Goal: Information Seeking & Learning: Learn about a topic

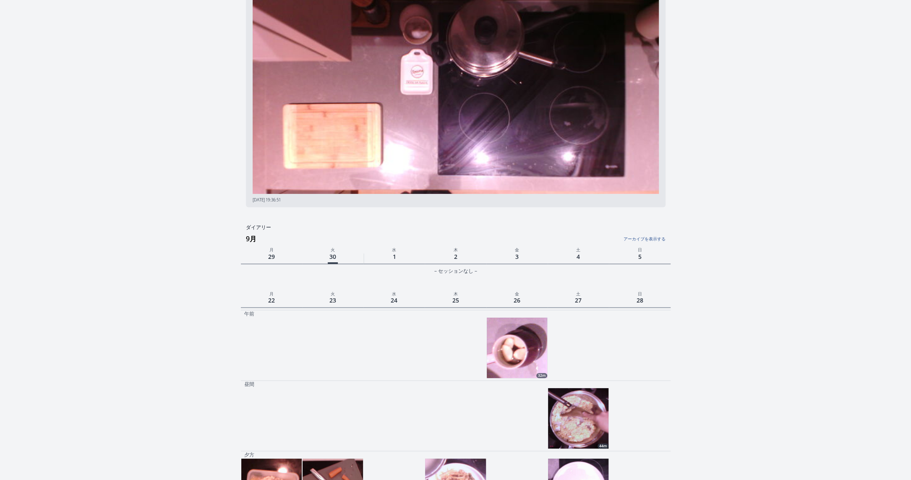
scroll to position [172, 0]
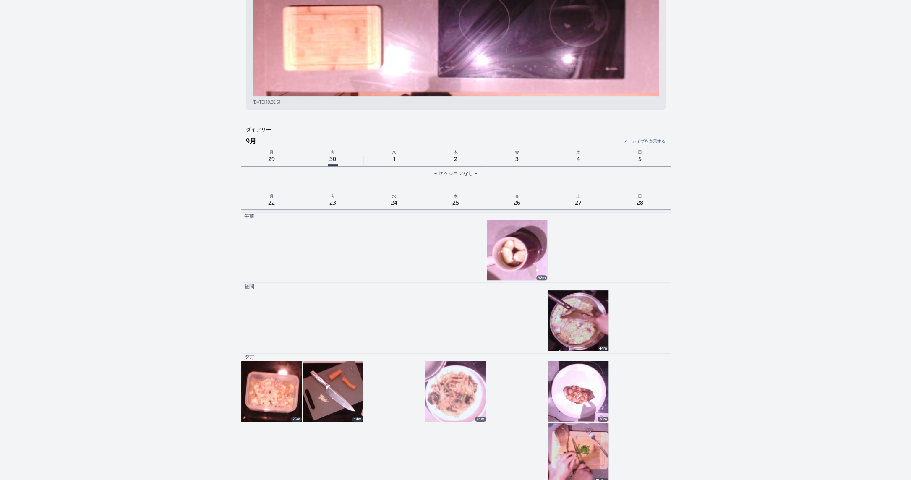
click at [443, 397] on img at bounding box center [455, 391] width 60 height 60
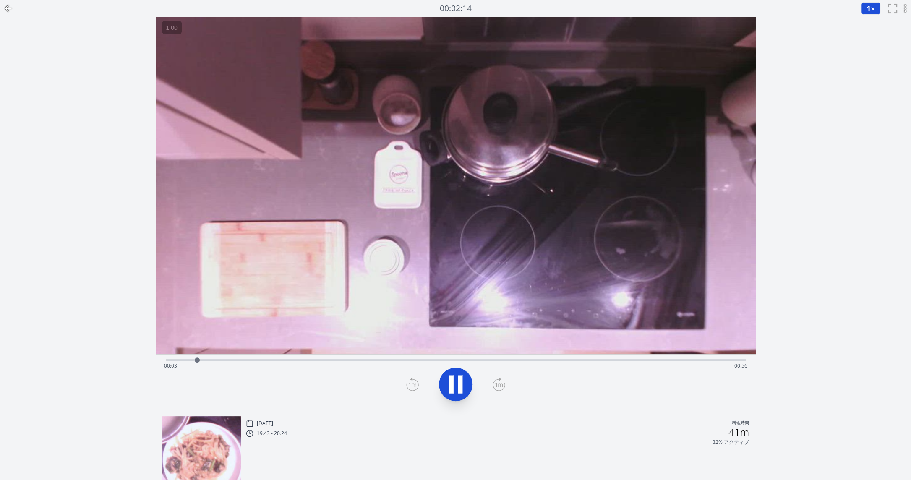
click at [459, 390] on icon at bounding box center [460, 385] width 5 height 18
click at [7, 13] on icon at bounding box center [8, 8] width 10 height 10
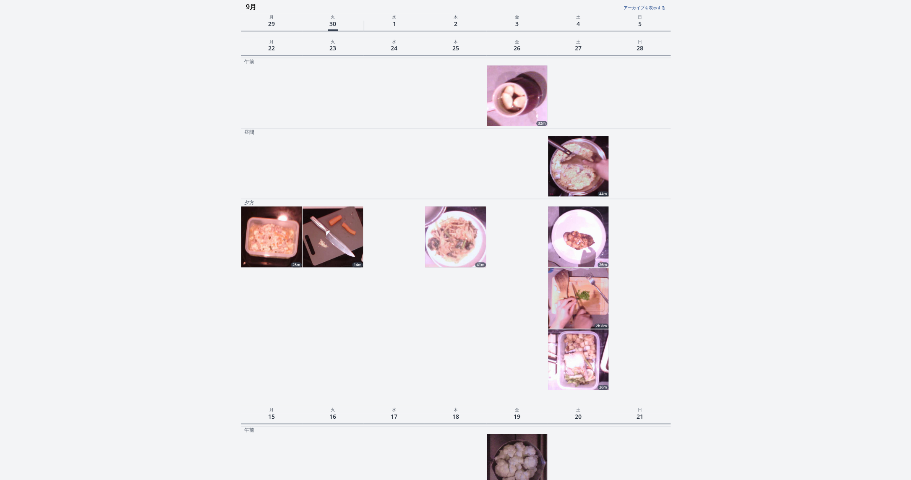
scroll to position [331, 0]
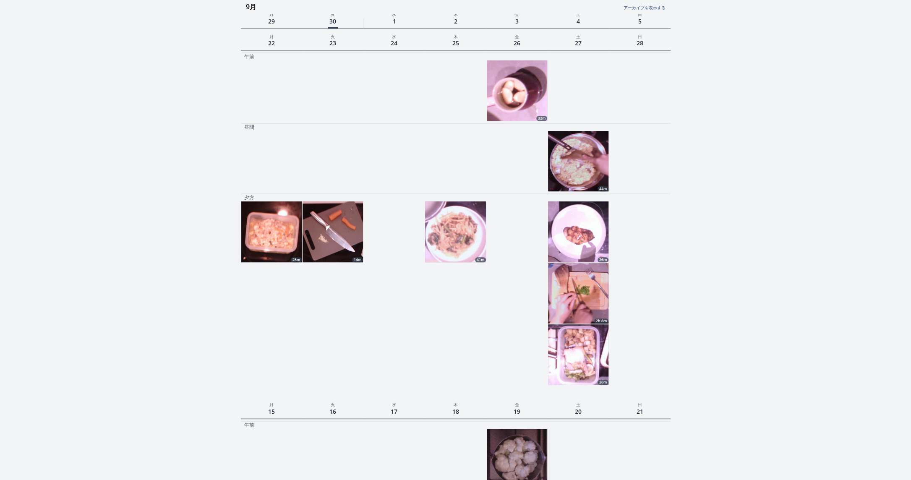
click at [589, 349] on img at bounding box center [578, 354] width 60 height 60
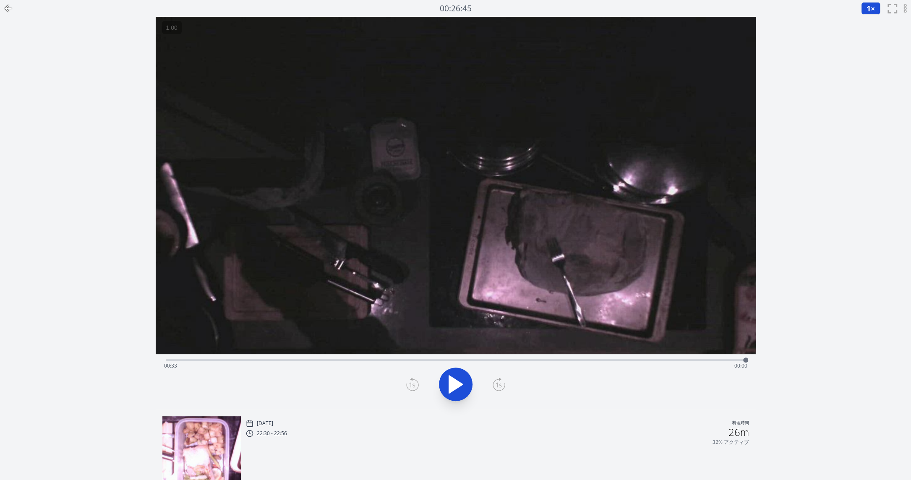
click at [14, 7] on div at bounding box center [8, 8] width 17 height 17
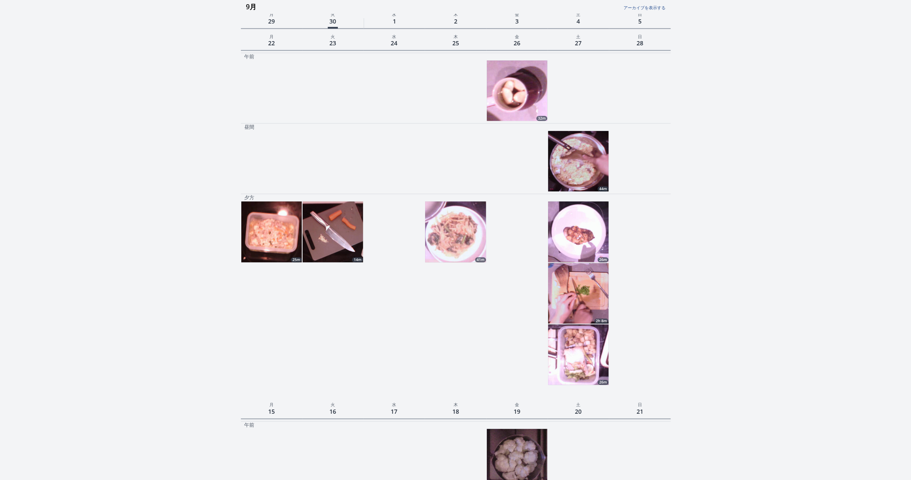
click at [582, 179] on img at bounding box center [578, 161] width 60 height 60
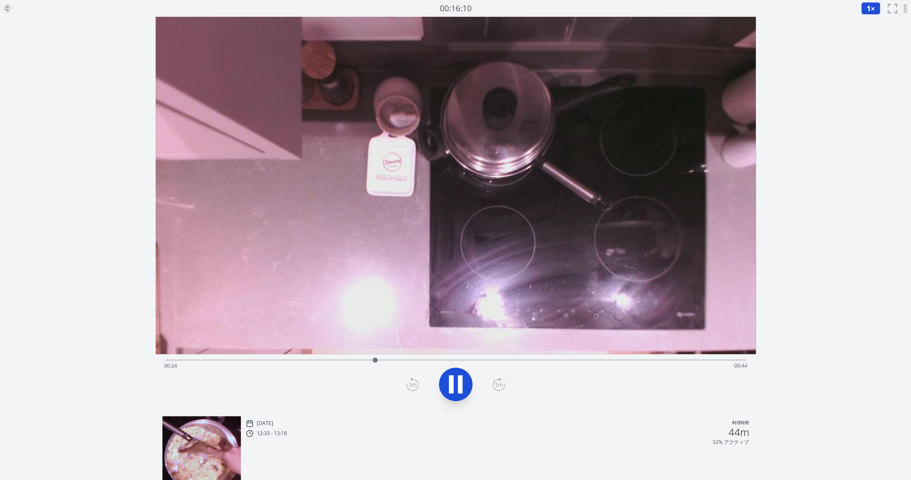
click at [449, 383] on icon at bounding box center [451, 385] width 5 height 18
click at [450, 383] on icon at bounding box center [456, 385] width 14 height 18
click at [450, 383] on icon at bounding box center [451, 385] width 5 height 18
click at [517, 361] on div "Time elapsed: 00:36 Time remaining: 00:33" at bounding box center [455, 365] width 583 height 13
click at [516, 358] on div at bounding box center [516, 359] width 5 height 5
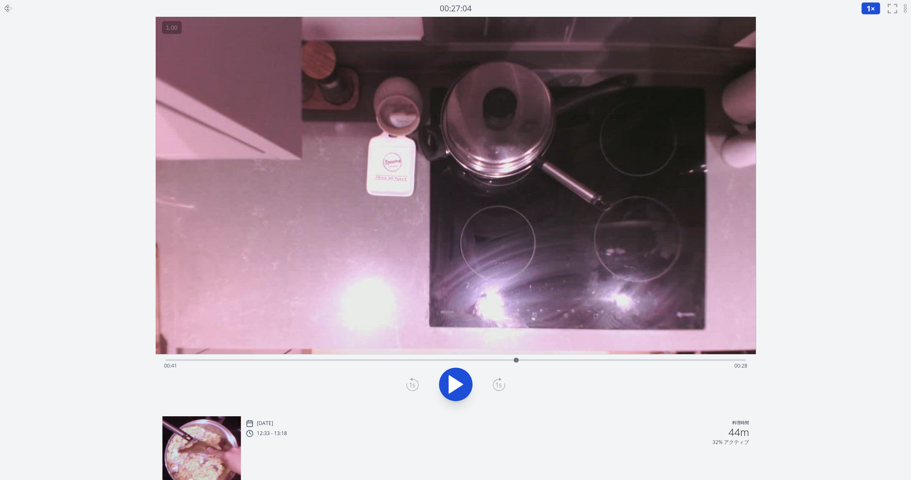
click at [547, 358] on div "Time elapsed: 00:41 Time remaining: 00:28" at bounding box center [456, 359] width 580 height 10
click at [573, 353] on video at bounding box center [456, 185] width 600 height 337
click at [574, 359] on div "Time elapsed: 00:44 Time remaining: 00:24" at bounding box center [456, 359] width 580 height 10
click at [609, 360] on div "Time elapsed: 00:48 Time remaining: 00:21" at bounding box center [455, 365] width 583 height 13
click at [644, 356] on div "Time elapsed: 00:52 Time remaining: 00:17" at bounding box center [456, 359] width 580 height 10
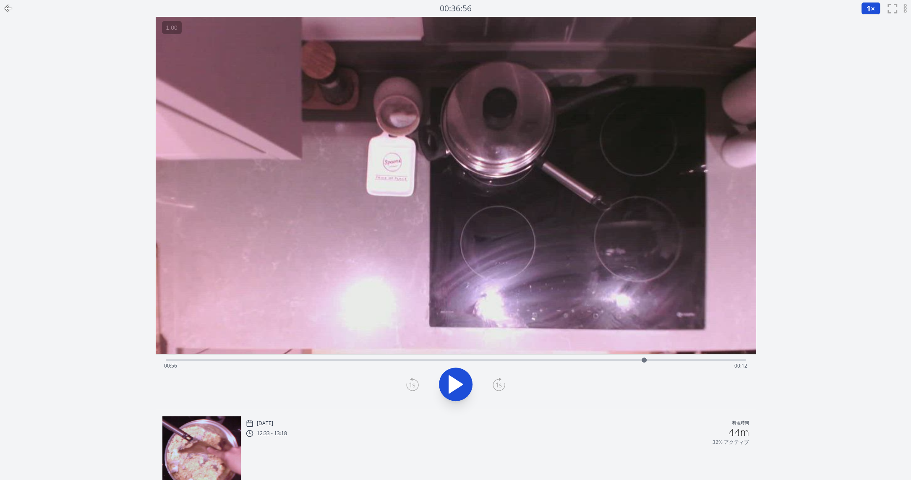
click at [676, 359] on div "Time elapsed: 00:56 Time remaining: 00:12" at bounding box center [456, 359] width 580 height 10
click at [694, 359] on div "Time elapsed: 01:00 Time remaining: 00:09" at bounding box center [456, 359] width 580 height 10
click at [472, 354] on video at bounding box center [456, 185] width 600 height 337
click at [443, 356] on div "Time elapsed: 01:02 Time remaining: 00:06" at bounding box center [456, 359] width 580 height 10
click at [417, 356] on div "Time elapsed: 00:32 Time remaining: 00:36" at bounding box center [456, 359] width 580 height 10
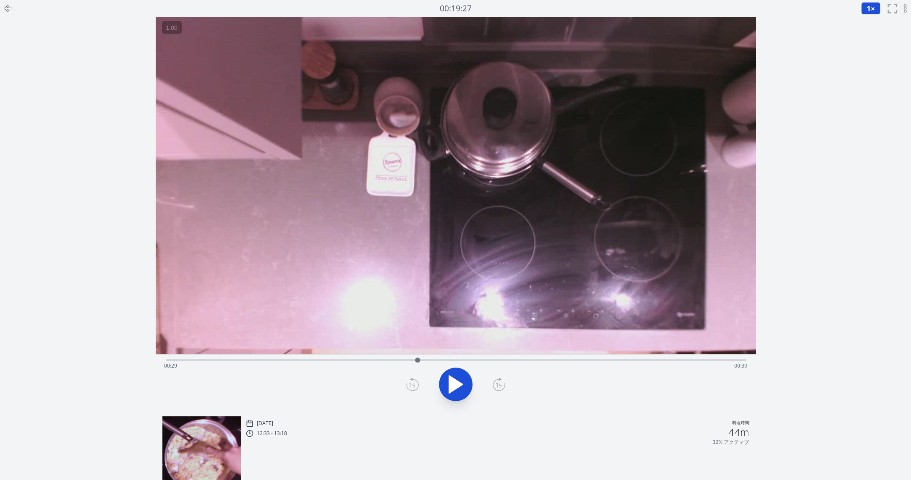
click at [397, 357] on div "Time elapsed: 00:29 Time remaining: 00:39" at bounding box center [456, 359] width 580 height 10
click at [389, 356] on div "Time elapsed: 00:27 Time remaining: 00:42" at bounding box center [456, 359] width 580 height 10
click at [389, 356] on div at bounding box center [388, 360] width 13 height 13
click at [375, 356] on div "Time elapsed: 00:26 Time remaining: 00:43" at bounding box center [456, 359] width 580 height 10
click at [362, 358] on div "Time elapsed: 00:24 Time remaining: 00:44" at bounding box center [456, 359] width 580 height 10
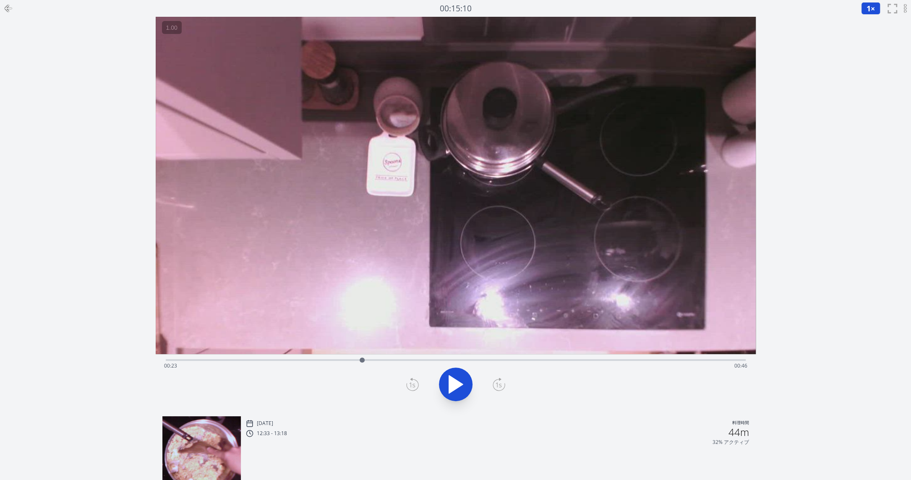
click at [8, 8] on icon at bounding box center [8, 8] width 6 height 0
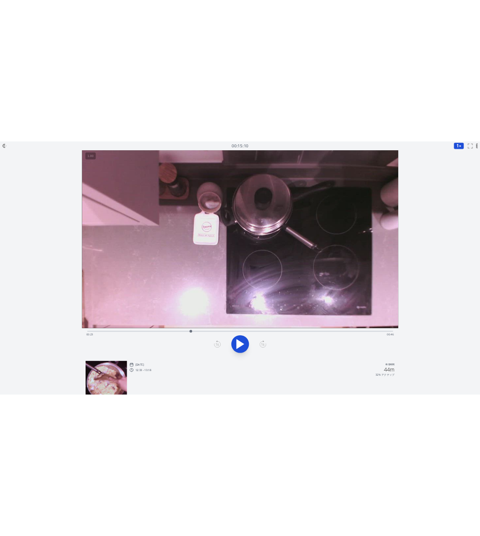
scroll to position [331, 0]
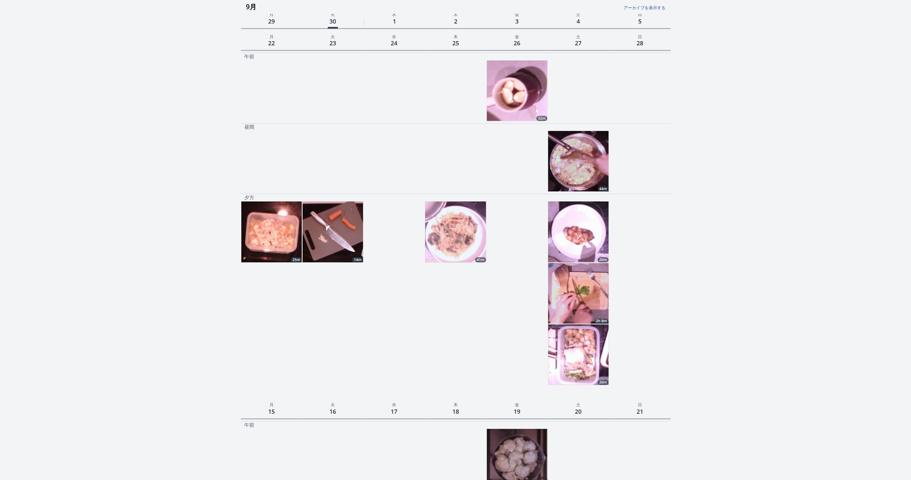
click at [588, 166] on img at bounding box center [578, 161] width 60 height 60
click at [460, 232] on img at bounding box center [455, 231] width 60 height 60
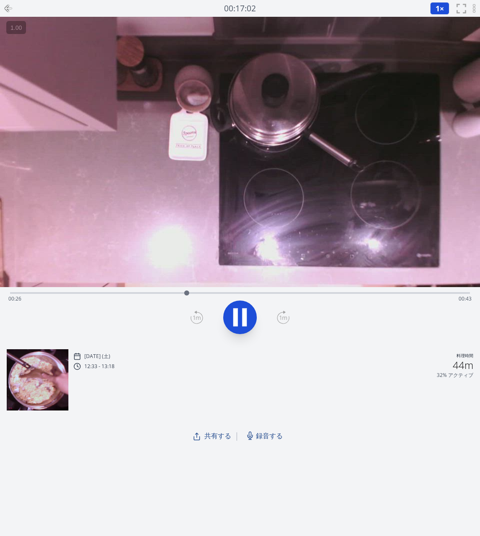
click at [244, 313] on icon at bounding box center [244, 317] width 5 height 18
click at [237, 316] on icon at bounding box center [240, 317] width 14 height 18
click at [237, 316] on icon at bounding box center [235, 317] width 5 height 18
click at [241, 318] on icon at bounding box center [240, 317] width 14 height 18
click at [241, 318] on icon at bounding box center [239, 316] width 23 height 23
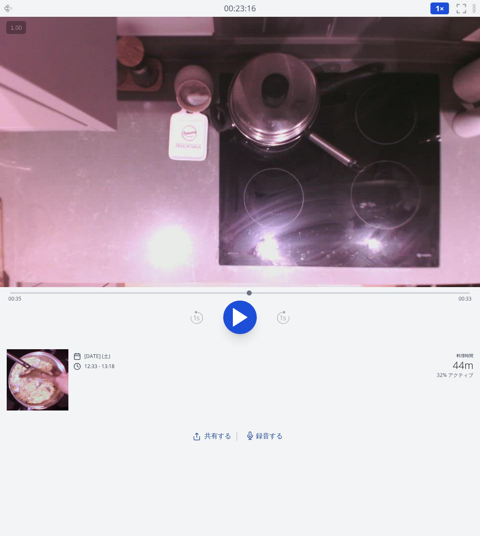
click at [241, 318] on icon at bounding box center [240, 317] width 14 height 18
click at [241, 318] on icon at bounding box center [239, 316] width 23 height 23
click at [168, 293] on div "Time elapsed: 00:43 Time remaining: 00:26" at bounding box center [239, 298] width 463 height 13
click at [248, 311] on icon at bounding box center [239, 316] width 23 height 23
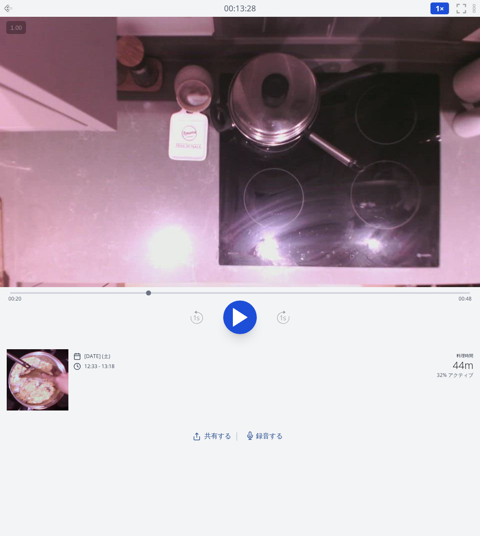
drag, startPoint x: 470, startPoint y: 293, endPoint x: 149, endPoint y: 243, distance: 324.8
click at [149, 243] on div "Time elapsed: 00:20 Time remaining: 00:48 View your cooking diary" at bounding box center [240, 180] width 480 height 326
click at [245, 317] on icon at bounding box center [240, 317] width 14 height 18
click at [245, 317] on icon at bounding box center [244, 317] width 5 height 18
click at [196, 318] on icon at bounding box center [196, 316] width 13 height 13
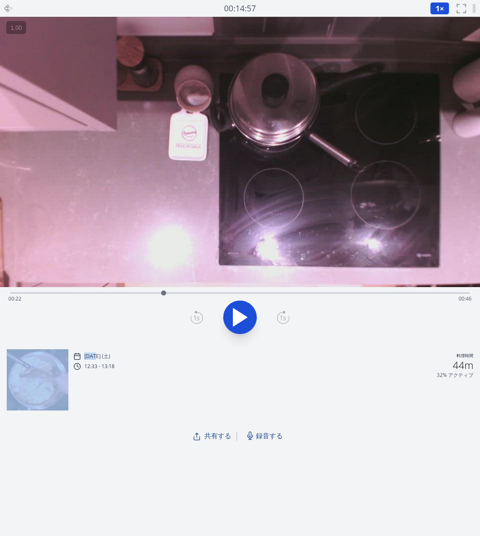
click at [196, 318] on icon at bounding box center [196, 316] width 13 height 13
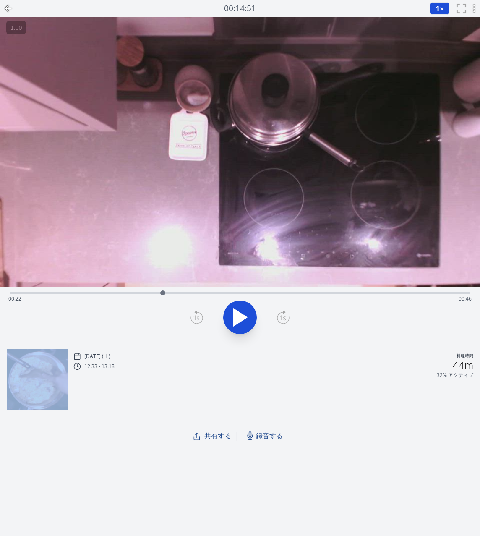
click at [196, 318] on icon at bounding box center [196, 316] width 13 height 13
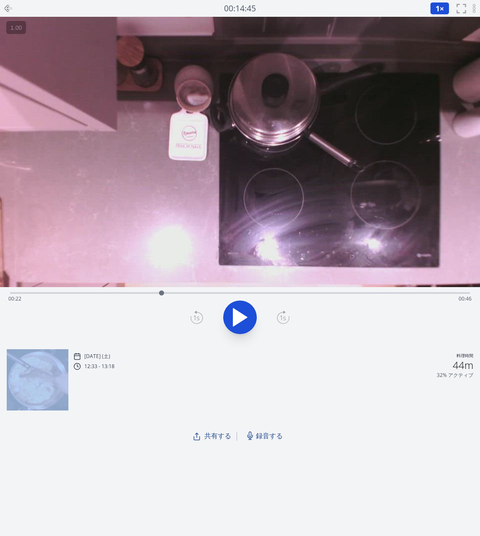
click at [196, 318] on icon at bounding box center [196, 316] width 13 height 13
click at [282, 313] on icon at bounding box center [283, 316] width 13 height 13
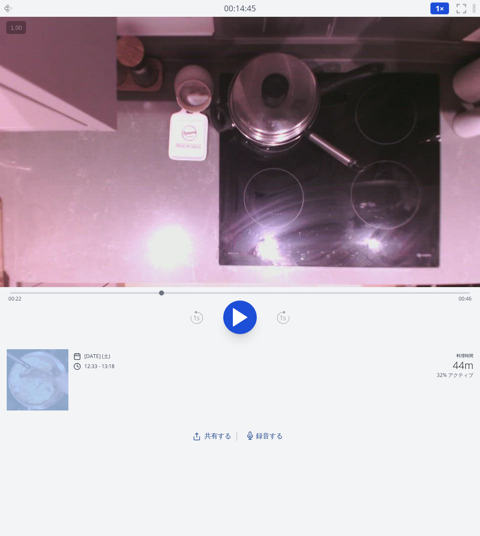
click at [282, 313] on icon at bounding box center [283, 316] width 13 height 13
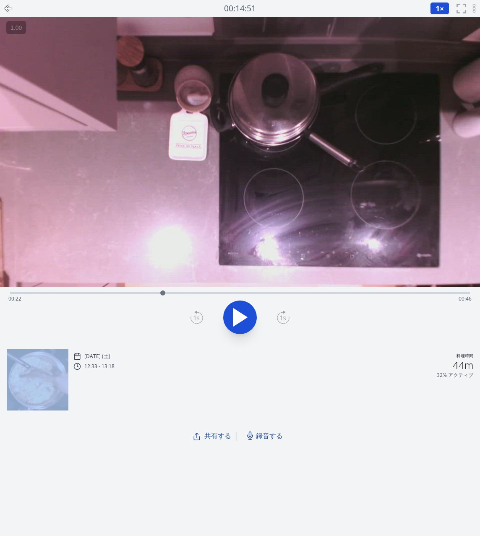
click at [282, 313] on icon at bounding box center [283, 316] width 13 height 13
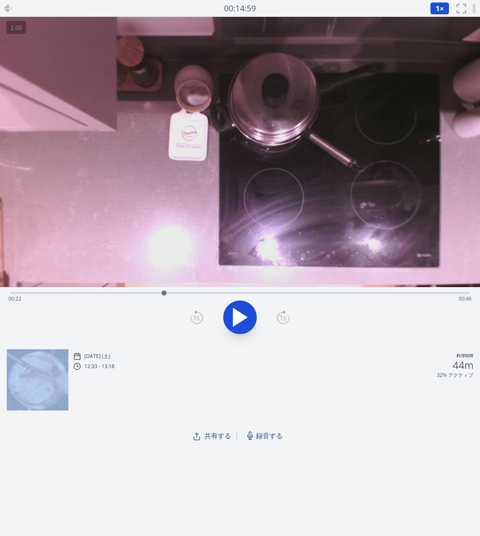
click at [282, 313] on icon at bounding box center [283, 316] width 13 height 13
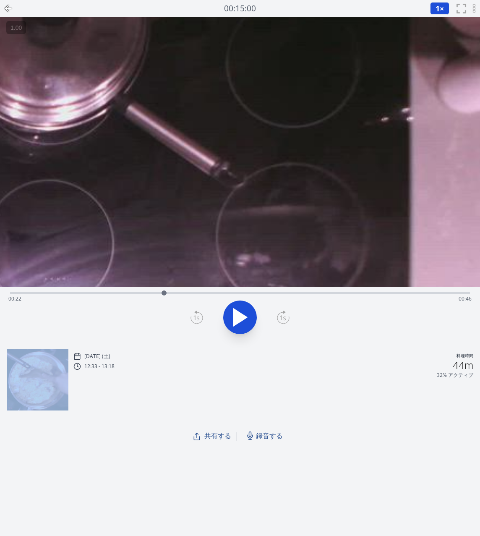
drag, startPoint x: 438, startPoint y: 207, endPoint x: 120, endPoint y: 194, distance: 317.5
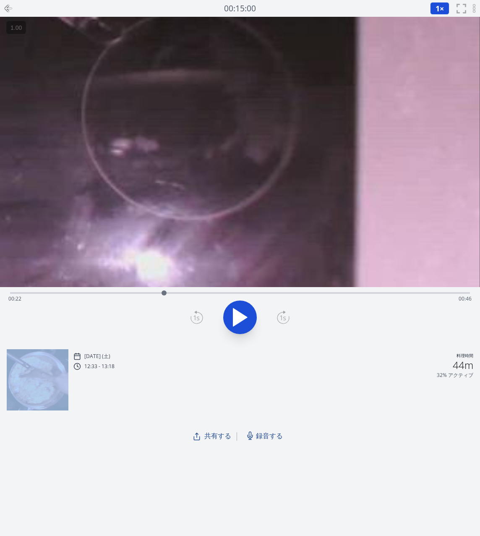
drag, startPoint x: 417, startPoint y: 190, endPoint x: 131, endPoint y: 31, distance: 327.5
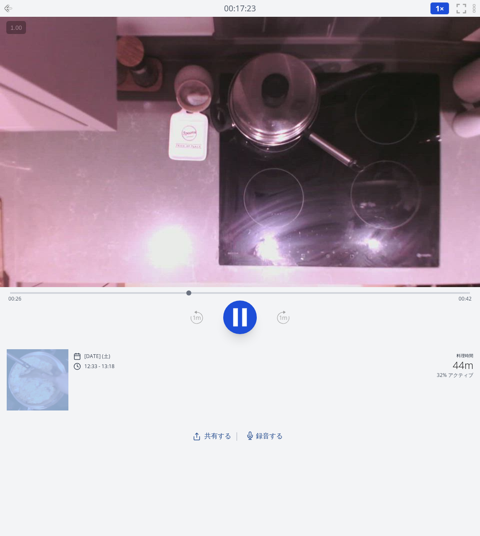
click at [266, 209] on video at bounding box center [240, 152] width 480 height 270
click at [242, 314] on icon at bounding box center [239, 316] width 23 height 23
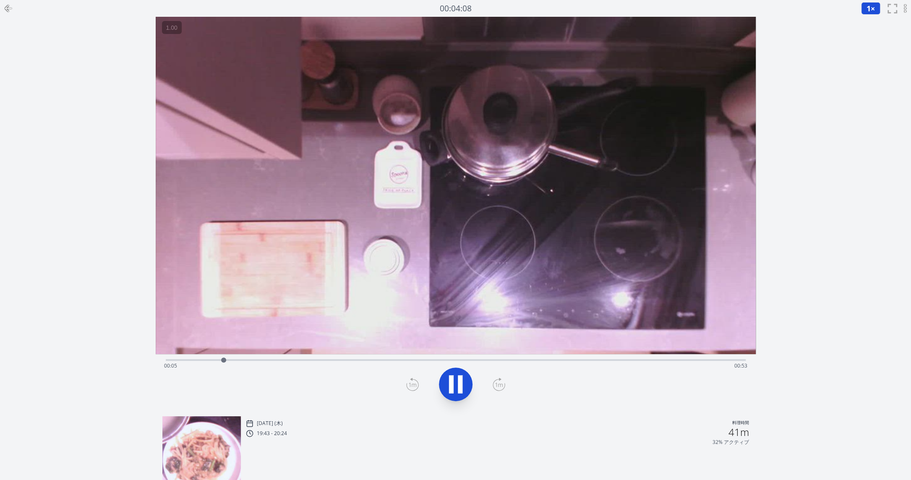
click at [448, 373] on icon at bounding box center [455, 384] width 23 height 23
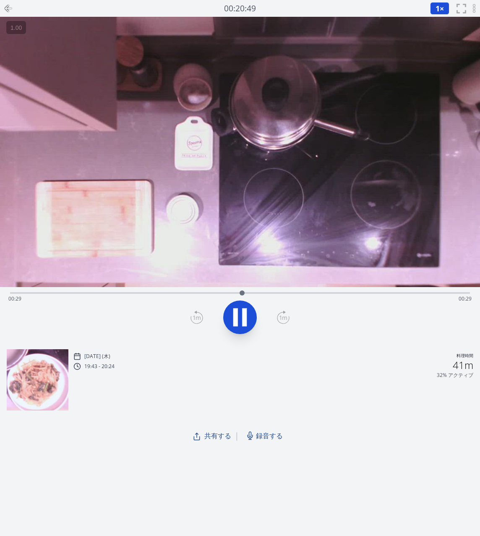
click at [243, 318] on icon at bounding box center [244, 317] width 5 height 18
click at [245, 323] on icon at bounding box center [239, 316] width 23 height 23
click at [245, 323] on icon at bounding box center [244, 317] width 5 height 18
click at [246, 319] on icon at bounding box center [239, 316] width 23 height 23
click at [246, 319] on icon at bounding box center [244, 317] width 5 height 18
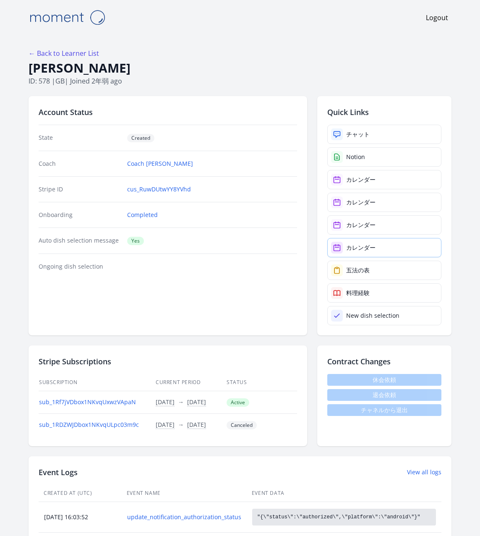
click at [379, 247] on link "カレンダー" at bounding box center [384, 247] width 114 height 19
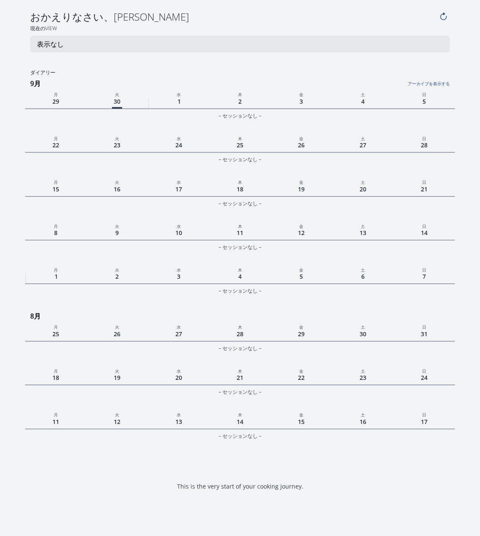
click at [425, 83] on link "アーカイブを表示する" at bounding box center [378, 81] width 143 height 11
click at [425, 83] on link "アーカイブを非表示にする" at bounding box center [378, 81] width 143 height 11
click at [425, 83] on link "アーカイブを表示する" at bounding box center [378, 81] width 143 height 11
click at [425, 83] on link "アーカイブを非表示にする" at bounding box center [378, 81] width 143 height 11
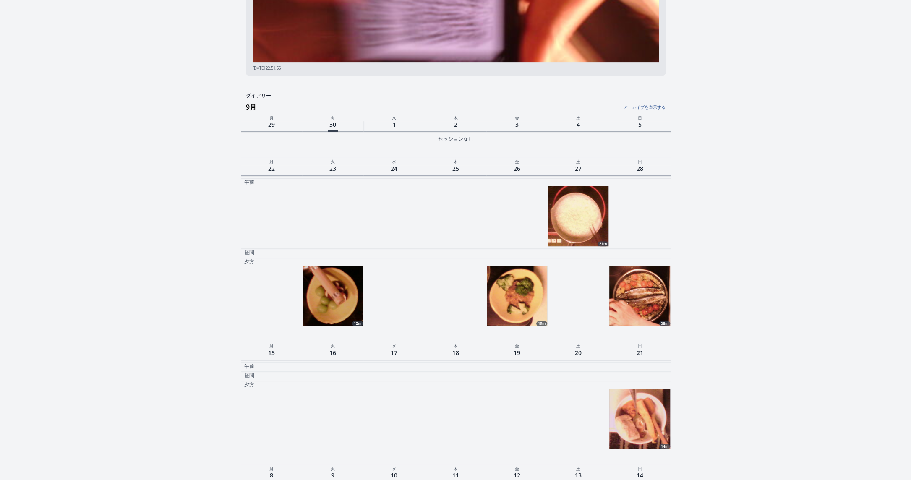
scroll to position [226, 0]
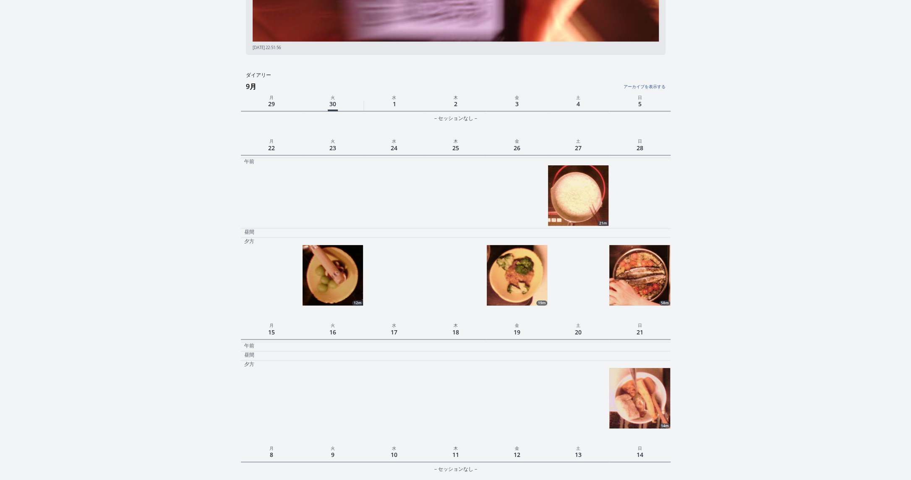
click at [524, 279] on img at bounding box center [517, 275] width 60 height 60
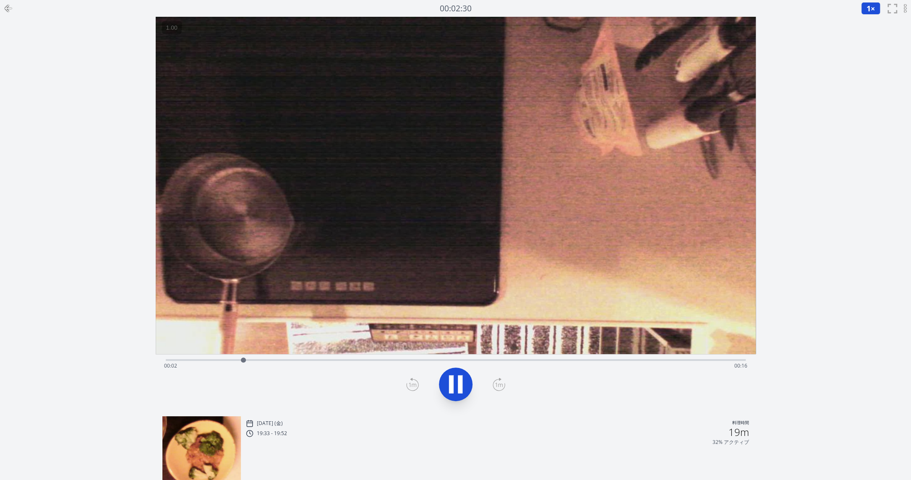
click at [715, 357] on div "Time elapsed: 00:02 Time remaining: 00:16" at bounding box center [456, 359] width 580 height 10
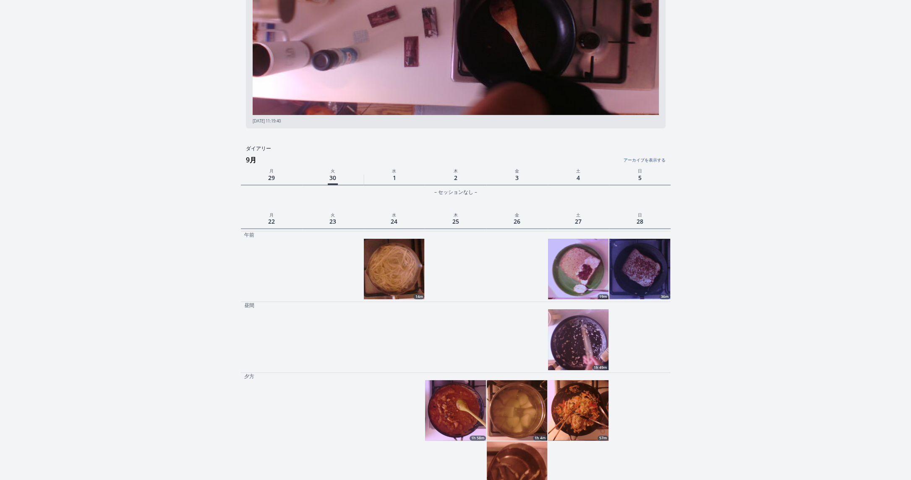
scroll to position [163, 0]
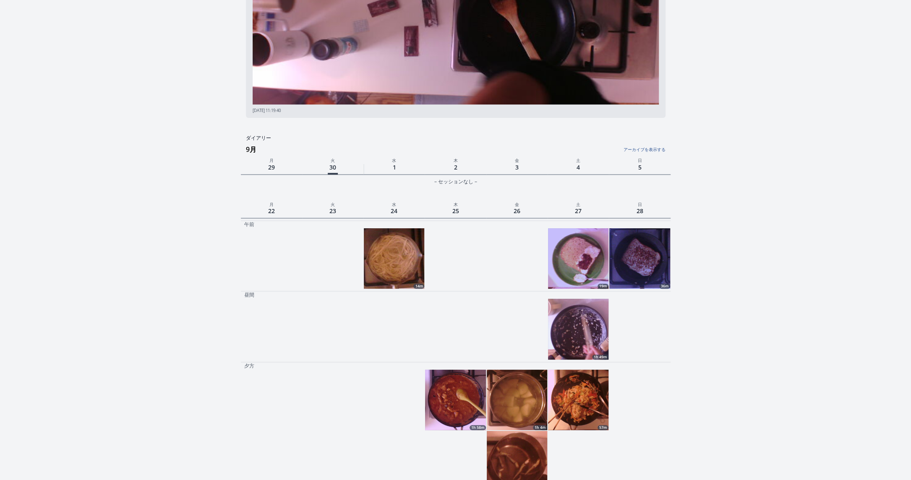
click at [648, 273] on img at bounding box center [639, 258] width 60 height 60
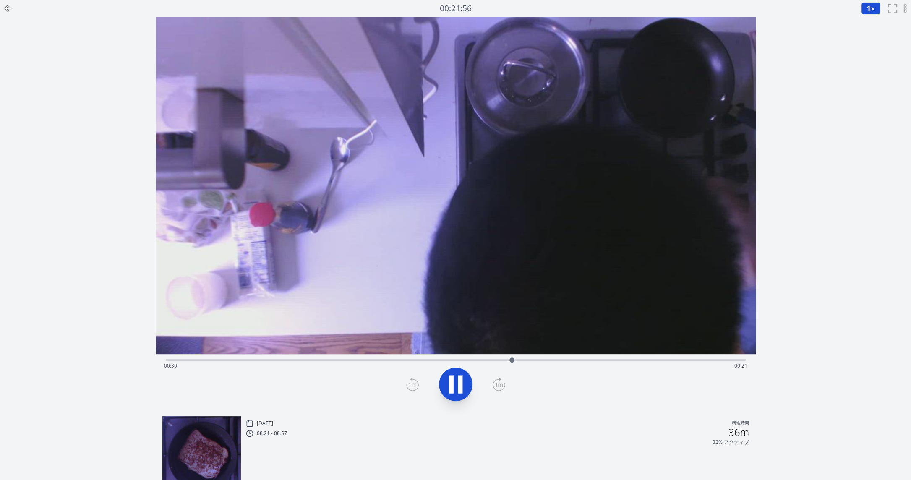
click at [5, 8] on icon at bounding box center [6, 8] width 3 height 6
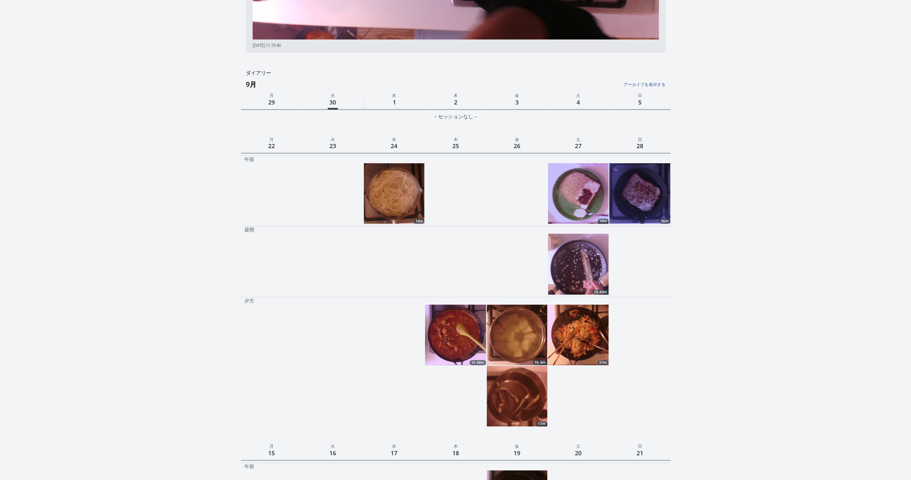
scroll to position [319, 0]
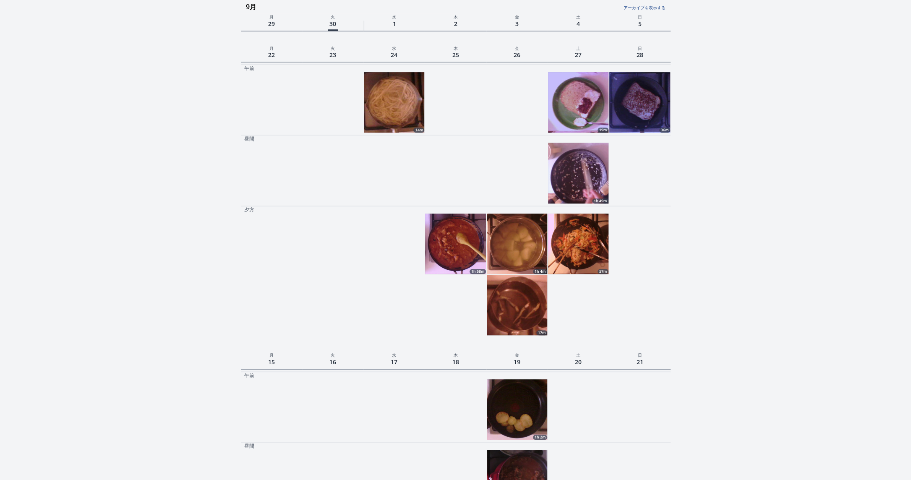
click at [458, 247] on img at bounding box center [455, 244] width 60 height 60
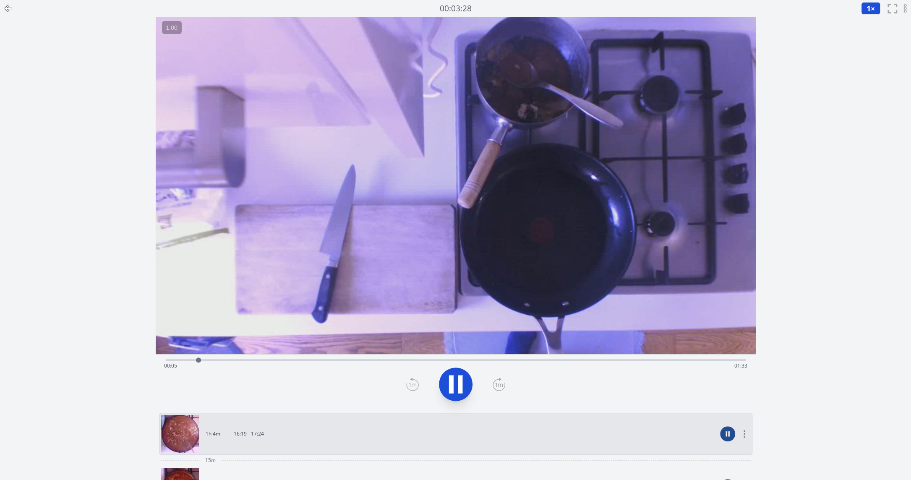
click at [14, 7] on div at bounding box center [8, 8] width 17 height 17
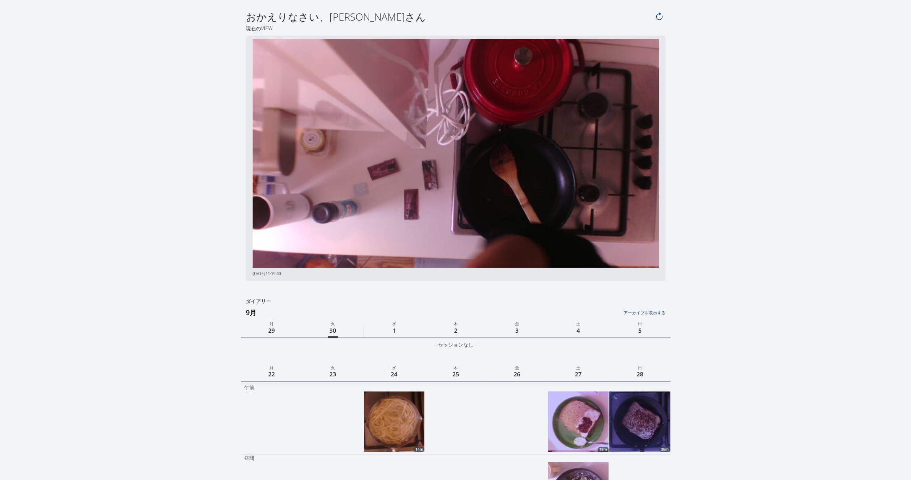
scroll to position [319, 0]
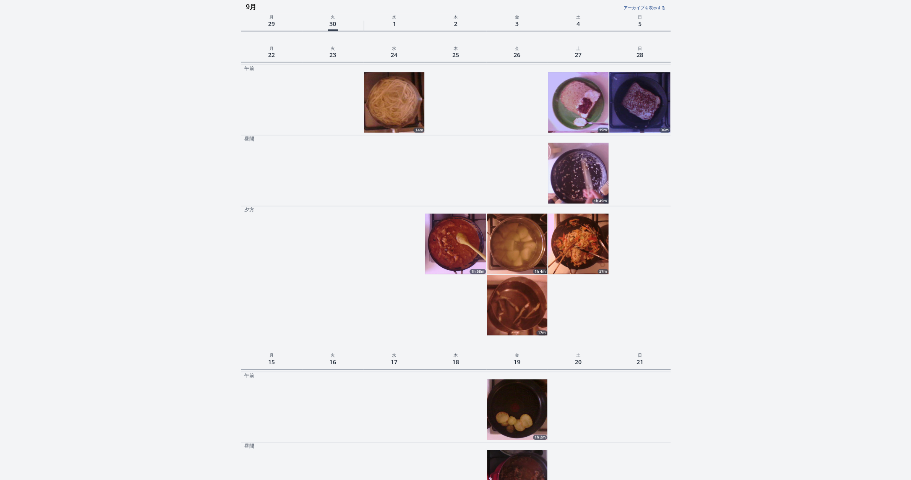
click at [636, 102] on img at bounding box center [639, 102] width 60 height 60
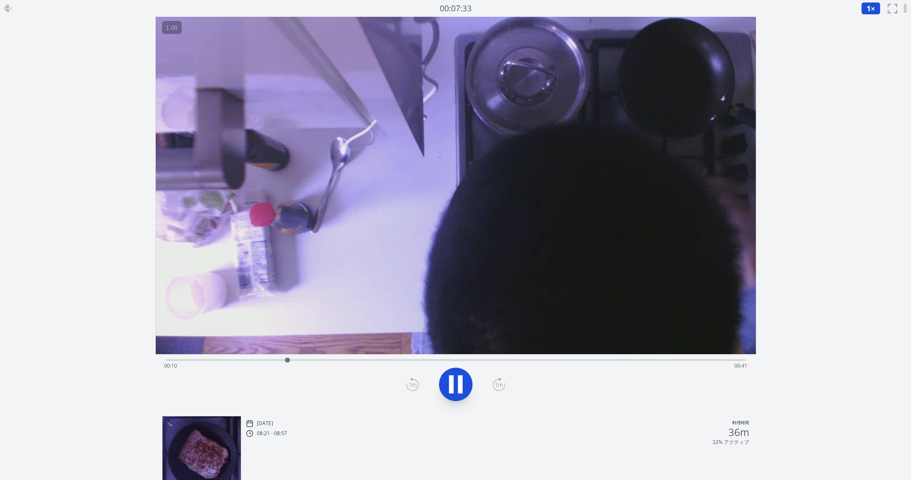
click at [463, 380] on icon at bounding box center [455, 384] width 23 height 23
click at [7, 10] on icon at bounding box center [6, 8] width 3 height 6
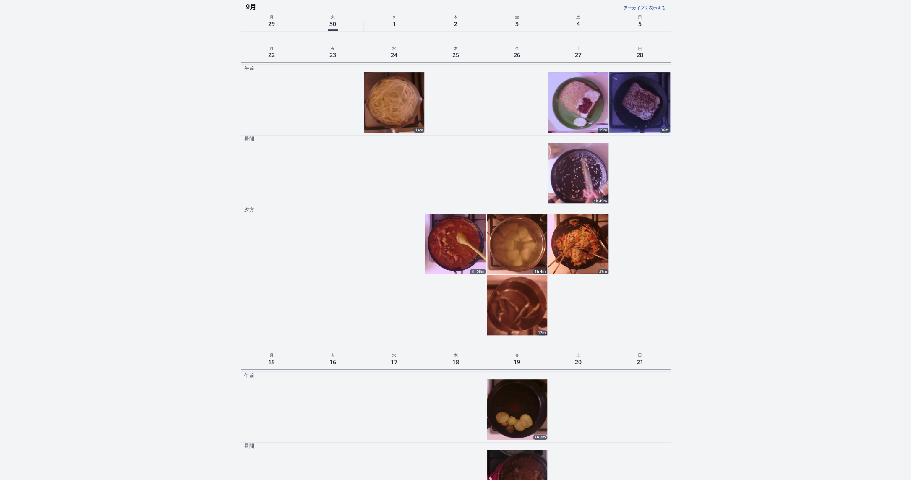
click at [569, 264] on img at bounding box center [578, 244] width 60 height 60
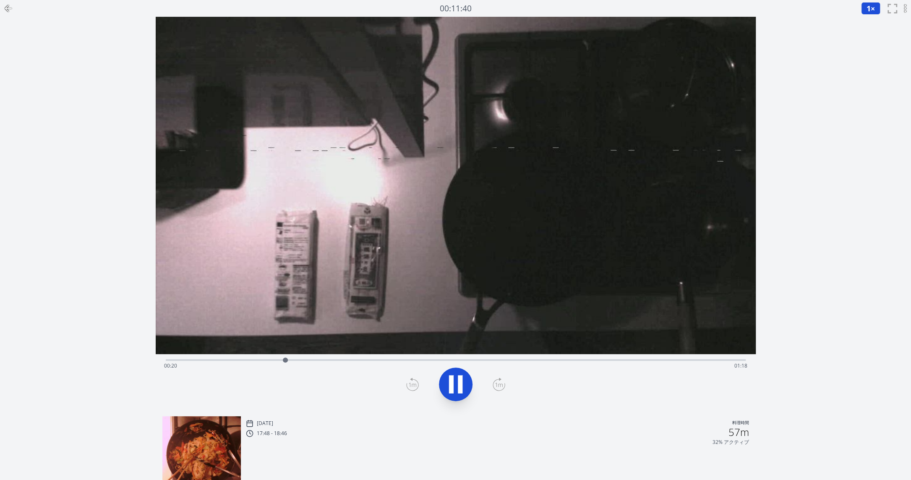
click at [479, 360] on div "Time elapsed: 00:20 Time remaining: 01:18" at bounding box center [455, 365] width 583 height 13
click at [535, 353] on video at bounding box center [456, 185] width 600 height 337
click at [660, 345] on video at bounding box center [456, 185] width 600 height 337
click at [689, 356] on div "Time elapsed: 00:55 Time remaining: 00:42" at bounding box center [456, 359] width 580 height 10
click at [10, 7] on icon at bounding box center [8, 8] width 10 height 10
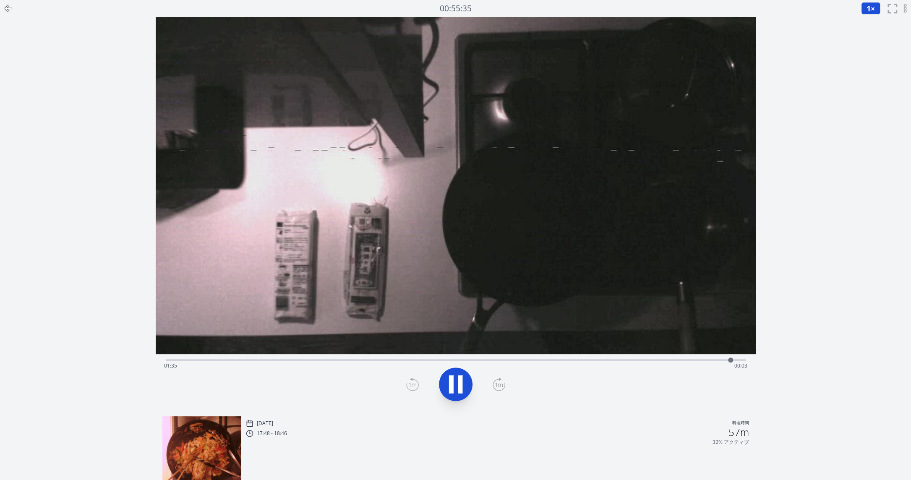
scroll to position [319, 0]
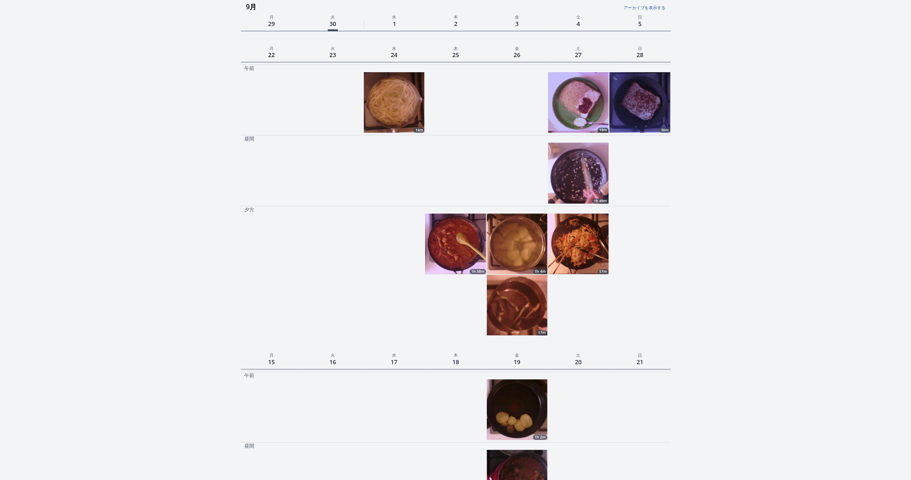
click at [509, 321] on img at bounding box center [517, 305] width 60 height 60
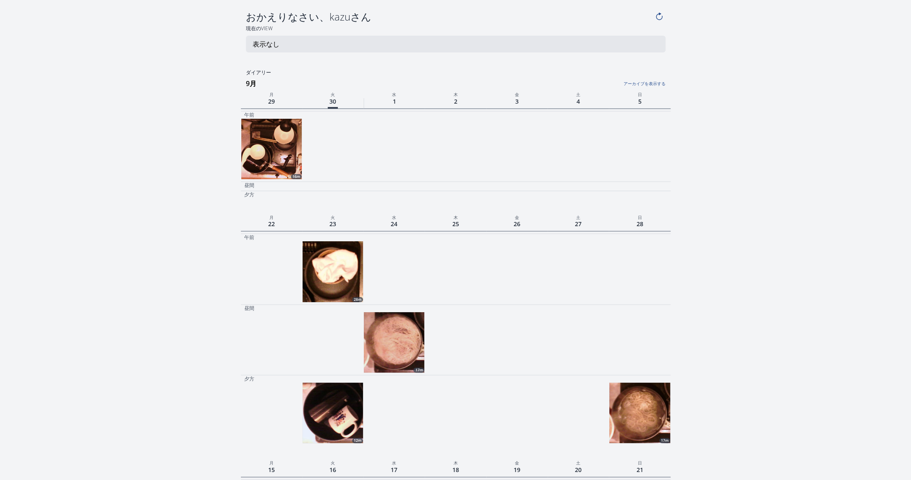
click at [278, 151] on img at bounding box center [271, 149] width 60 height 60
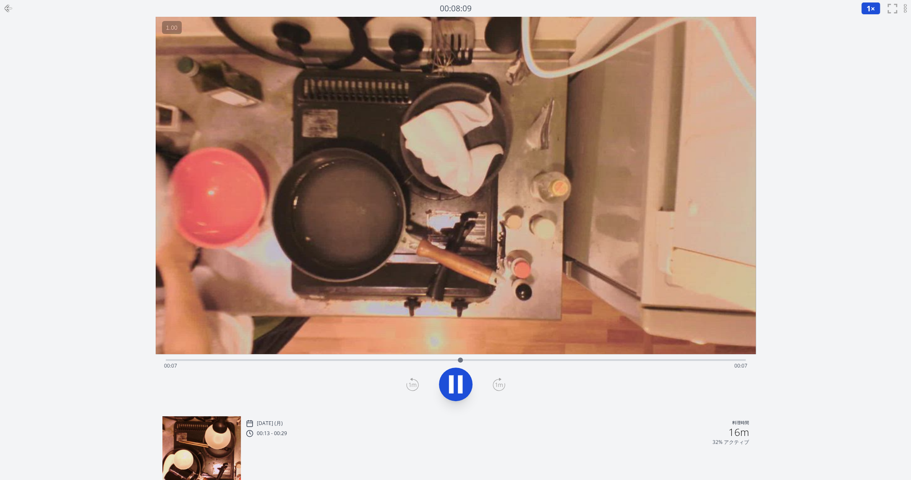
click at [448, 378] on icon at bounding box center [455, 384] width 23 height 23
